Goal: Information Seeking & Learning: Learn about a topic

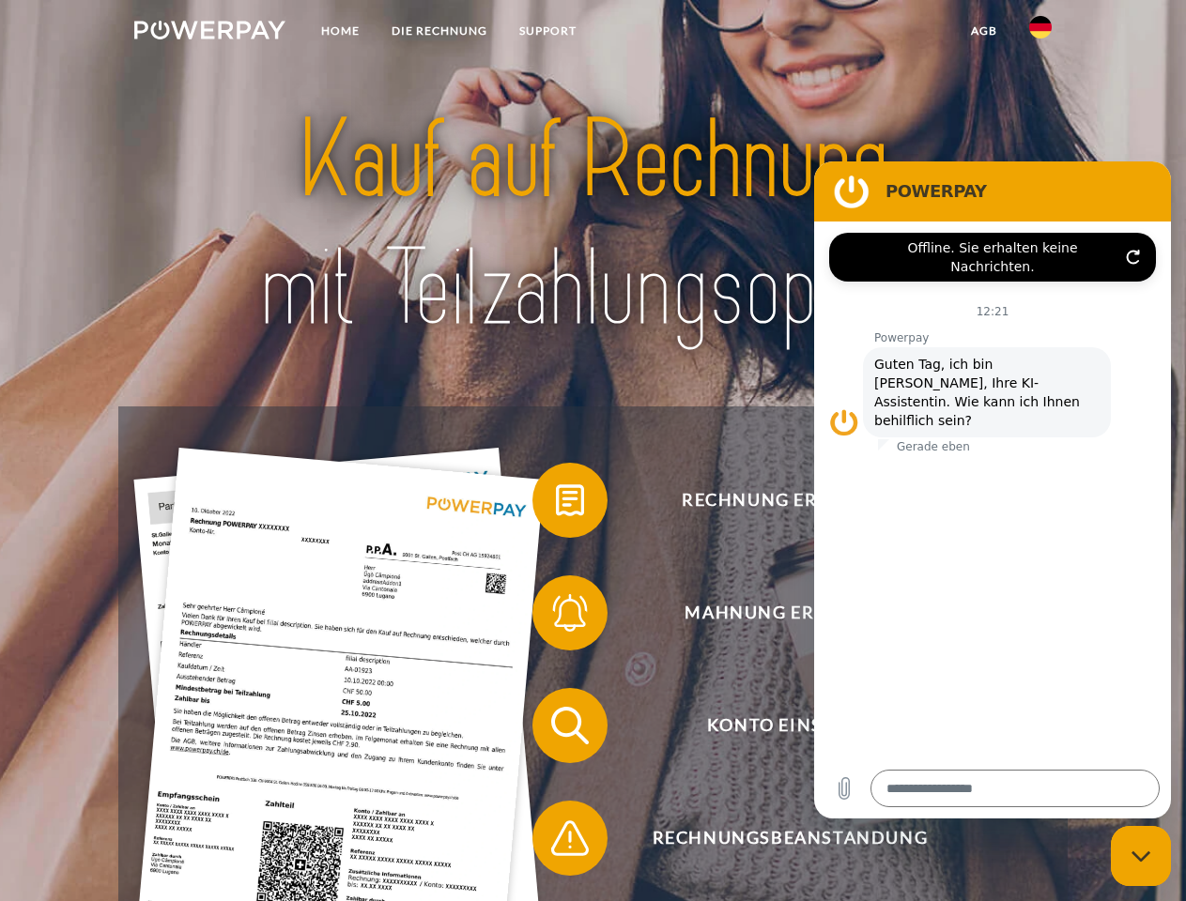
click at [209, 33] on img at bounding box center [209, 30] width 151 height 19
click at [1040, 33] on img at bounding box center [1040, 27] width 23 height 23
click at [983, 31] on link "agb" at bounding box center [984, 31] width 58 height 34
click at [556, 504] on span at bounding box center [542, 500] width 94 height 94
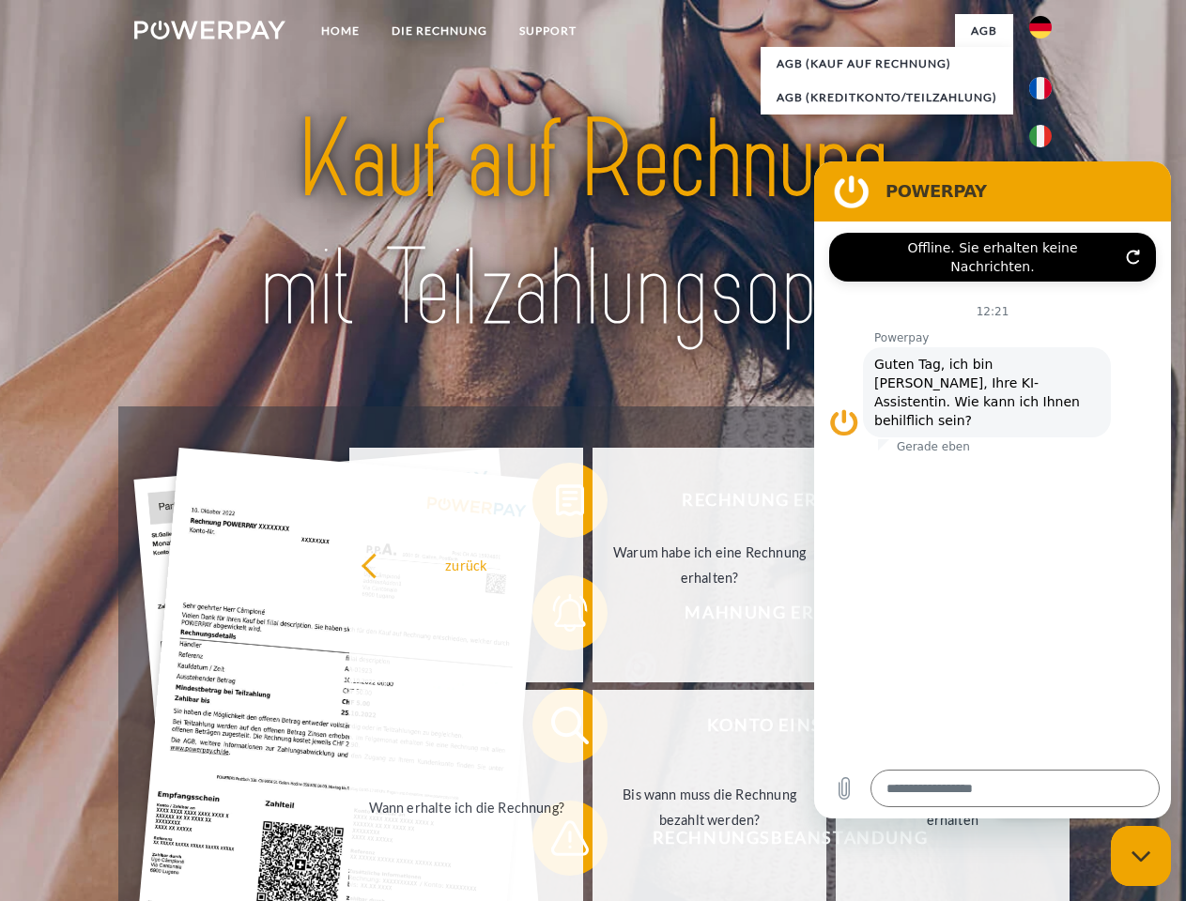
click at [556, 617] on div "Rechnung erhalten? Mahnung erhalten? Konto einsehen" at bounding box center [592, 781] width 948 height 751
click at [592, 729] on link "Bis wann muss die Rechnung bezahlt werden?" at bounding box center [709, 807] width 234 height 235
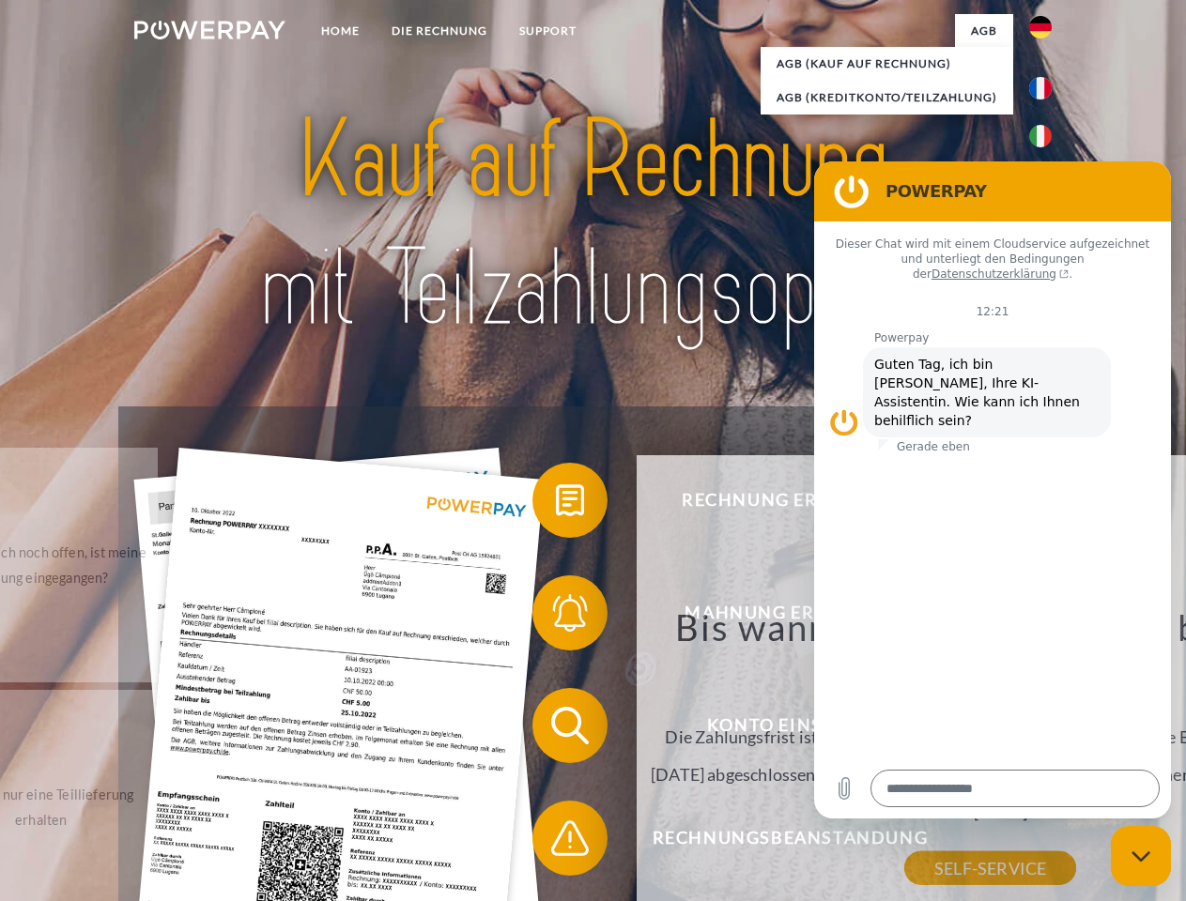
click at [648, 842] on div "Bis wann muss die Rechnung bezahlt werden? Die Zahlungsfrist ist immer bis Ende…" at bounding box center [990, 737] width 685 height 264
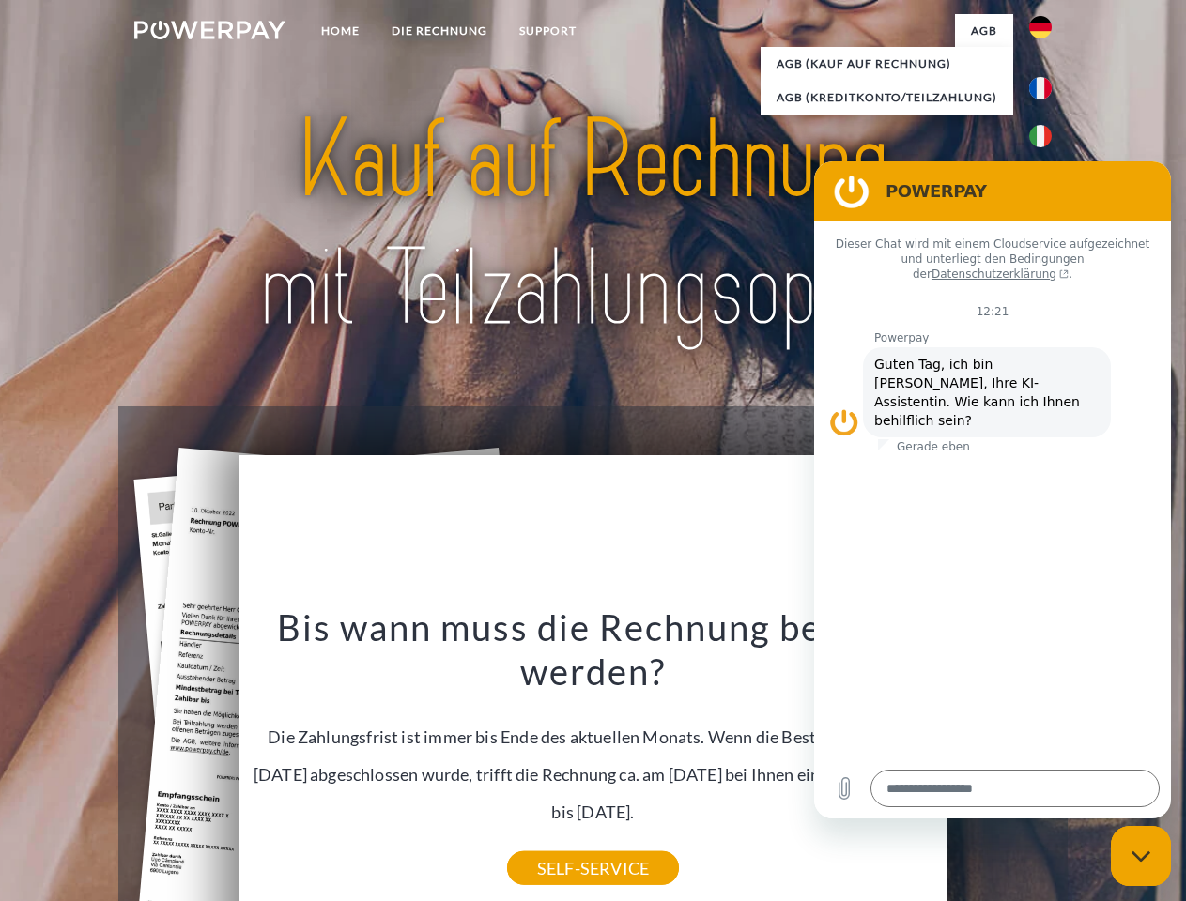
click at [1140, 856] on icon "Messaging-Fenster schließen" at bounding box center [1141, 856] width 20 height 12
type textarea "*"
